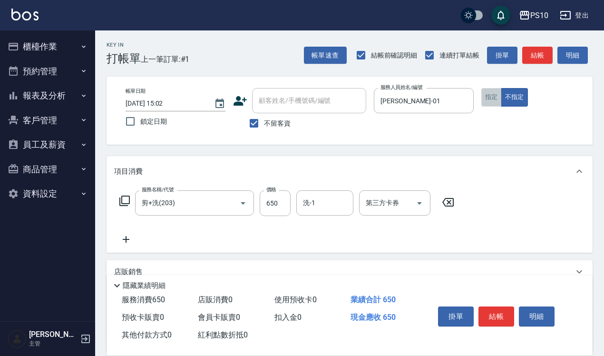
click at [491, 100] on button "指定" at bounding box center [491, 97] width 20 height 19
click at [502, 317] on button "結帳" at bounding box center [496, 316] width 36 height 20
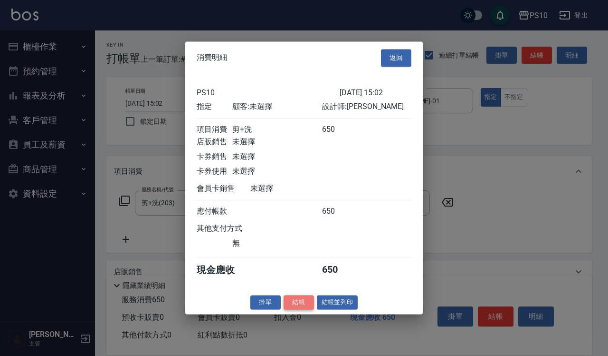
click at [302, 305] on button "結帳" at bounding box center [299, 302] width 30 height 15
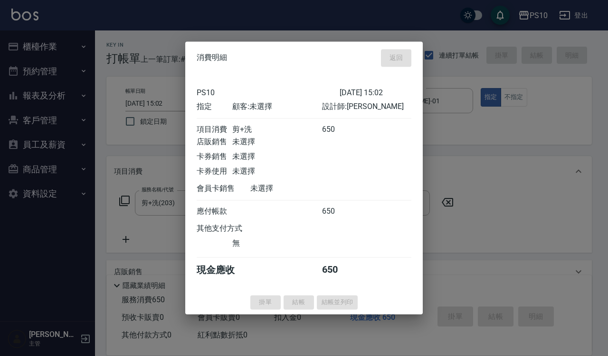
type input "[DATE] 17:24"
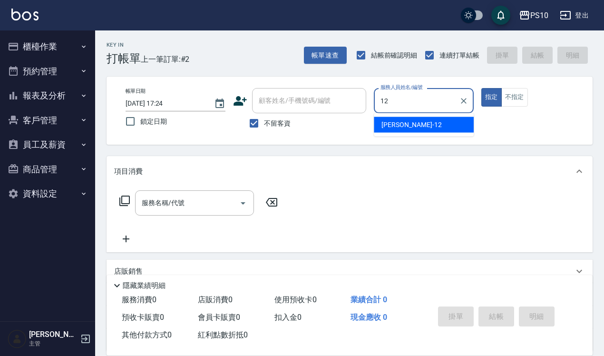
type input "12"
type button "true"
type input "[PERSON_NAME]-12"
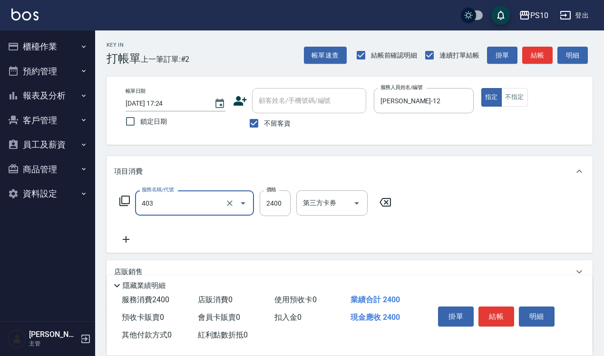
type input "染髮長髮(403)"
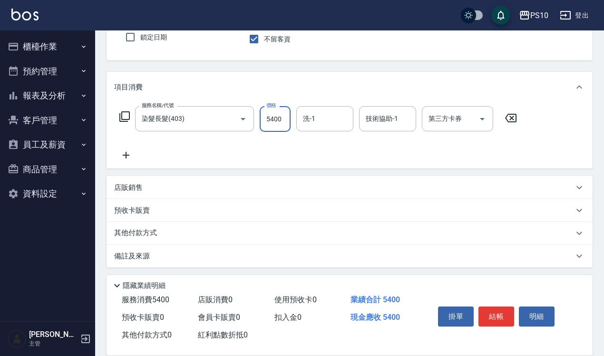
scroll to position [86, 0]
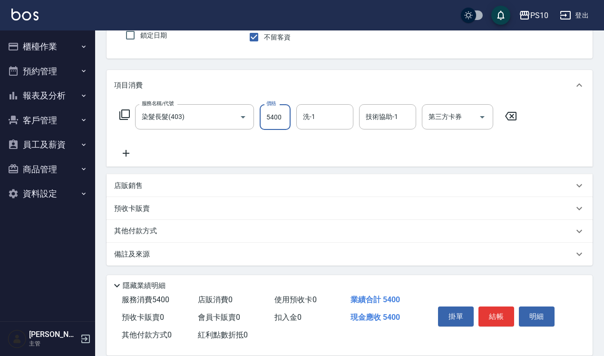
type input "5400"
click at [163, 227] on div "其他付款方式" at bounding box center [343, 231] width 459 height 10
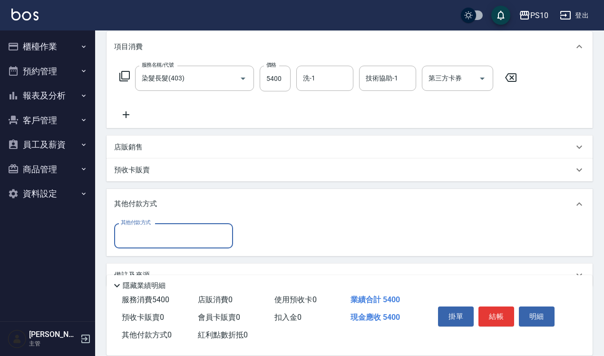
scroll to position [145, 0]
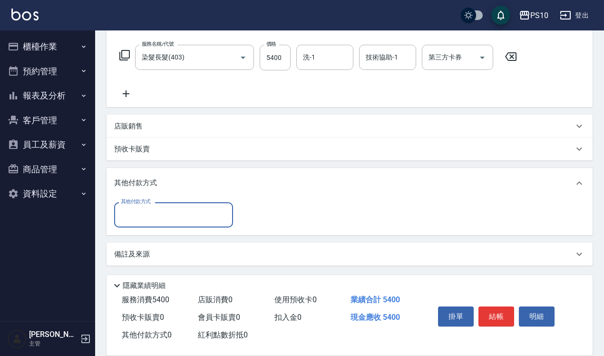
click at [157, 215] on input "其他付款方式" at bounding box center [173, 214] width 110 height 17
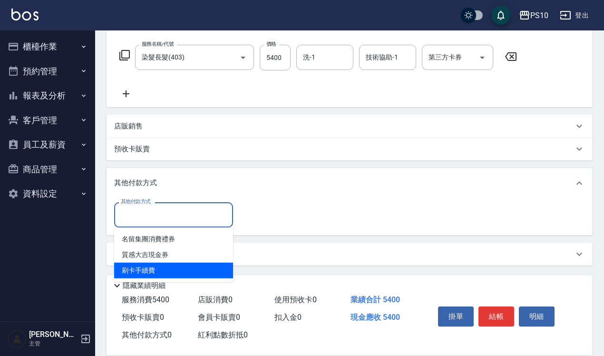
drag, startPoint x: 157, startPoint y: 273, endPoint x: 180, endPoint y: 249, distance: 33.3
click at [158, 273] on span "刷卡手續費" at bounding box center [173, 270] width 119 height 16
type input "刷卡手續費"
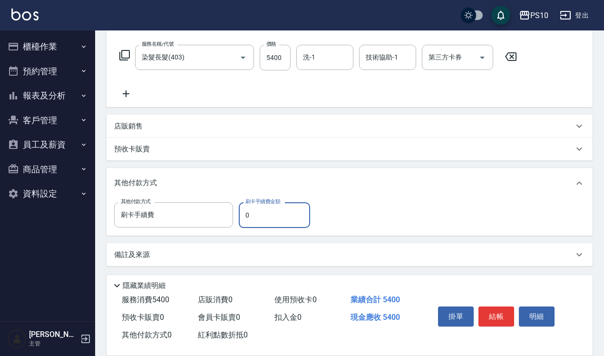
drag, startPoint x: 248, startPoint y: 215, endPoint x: 243, endPoint y: 215, distance: 4.8
click at [243, 215] on input "0" at bounding box center [274, 215] width 71 height 26
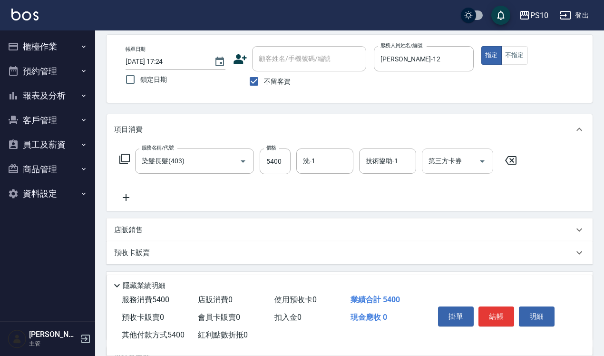
scroll to position [0, 0]
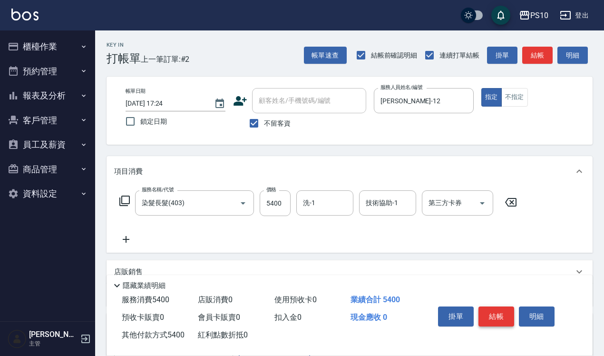
type input "5400"
click at [494, 314] on button "結帳" at bounding box center [496, 316] width 36 height 20
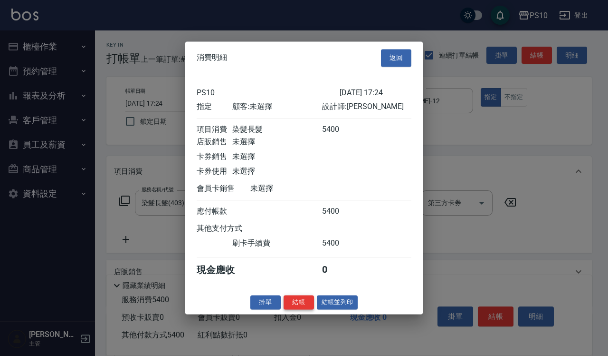
click at [299, 308] on button "結帳" at bounding box center [299, 302] width 30 height 15
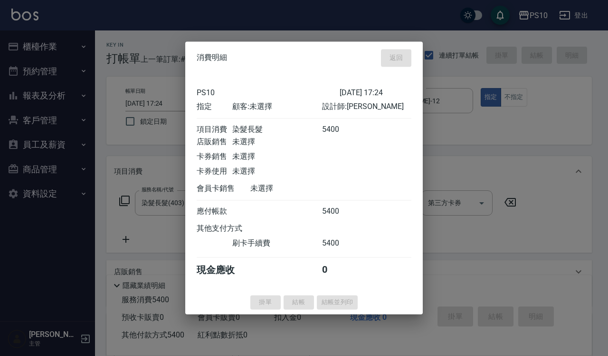
type input "[DATE] 17:25"
